Goal: Task Accomplishment & Management: Manage account settings

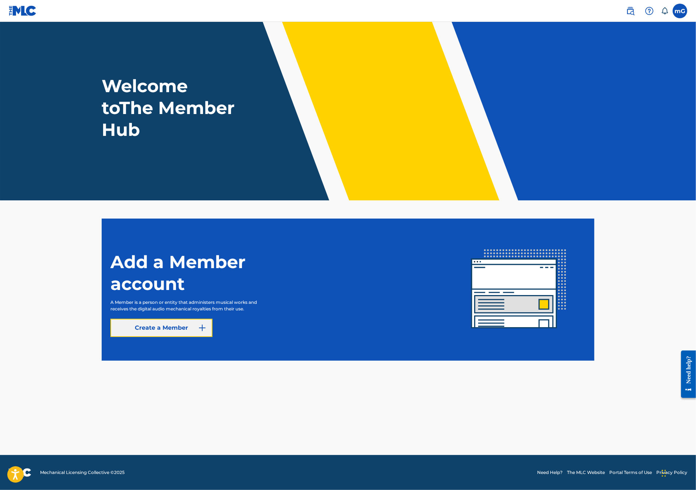
click at [191, 330] on link "Create a Member" at bounding box center [161, 328] width 102 height 18
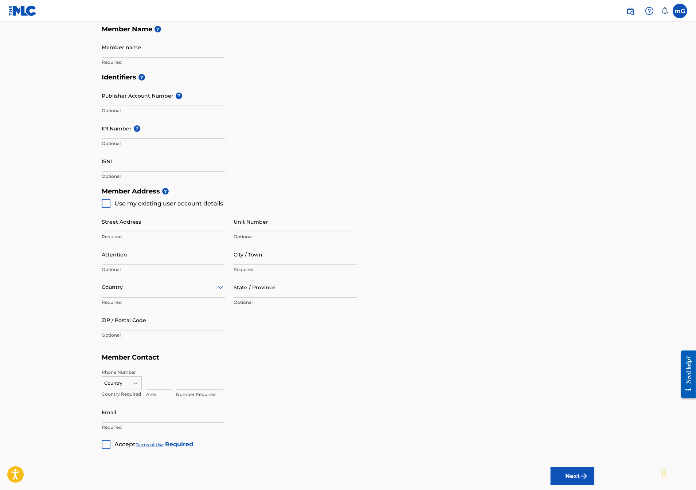
scroll to position [221, 0]
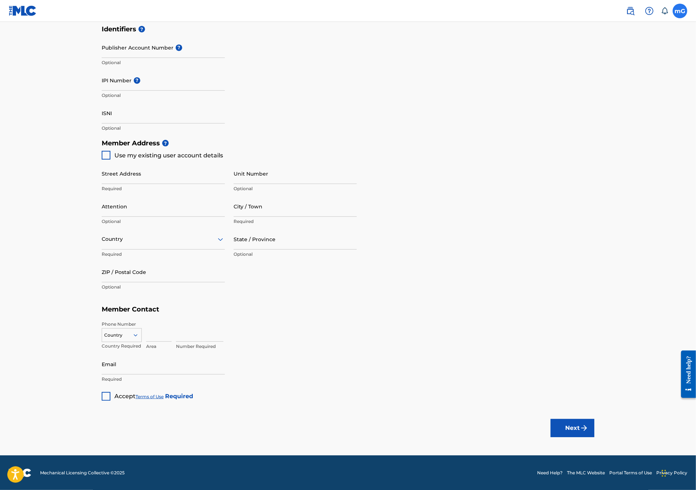
click at [681, 7] on label at bounding box center [680, 11] width 15 height 15
click at [680, 11] on input "mG m Grayson maddoxgraysonmusic@gmail.com Notification Preferences Profile Log …" at bounding box center [680, 11] width 0 height 0
click at [611, 85] on div "Notification Preferences Profile Log out" at bounding box center [642, 90] width 90 height 49
click at [680, 11] on input "mG m Grayson maddoxgraysonmusic@gmail.com Notification Preferences Profile Log …" at bounding box center [680, 11] width 0 height 0
click at [606, 87] on link "Profile" at bounding box center [608, 90] width 15 height 7
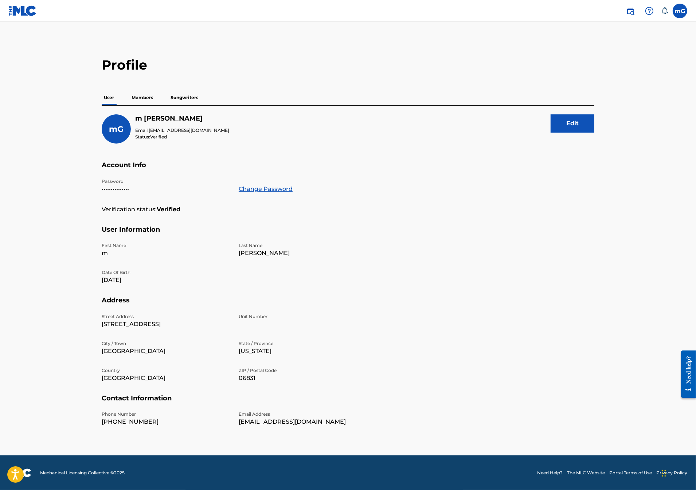
click at [143, 97] on p "Members" at bounding box center [142, 97] width 26 height 15
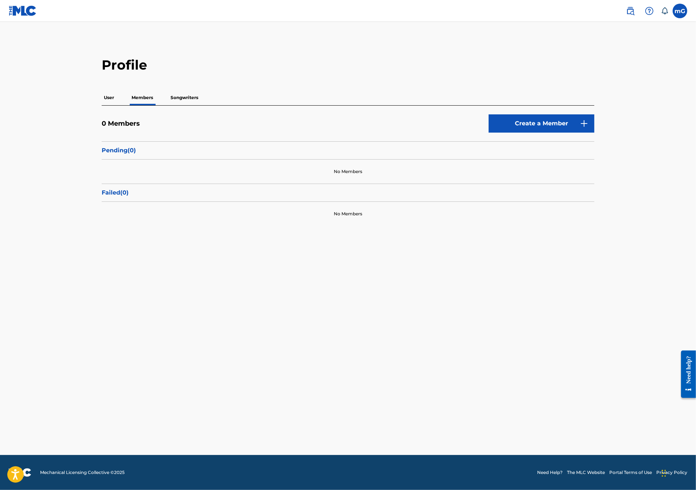
click at [186, 97] on p "Songwriters" at bounding box center [184, 97] width 32 height 15
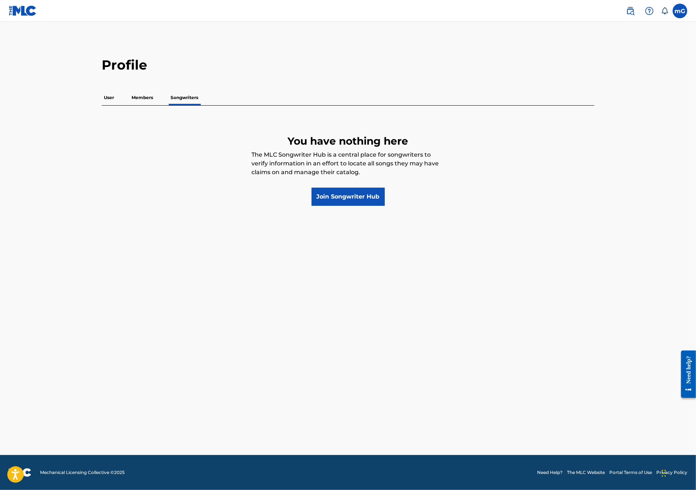
click at [159, 93] on div "User Members Songwriters" at bounding box center [348, 97] width 493 height 15
click at [140, 97] on p "Members" at bounding box center [142, 97] width 26 height 15
